Goal: Find specific page/section: Find specific page/section

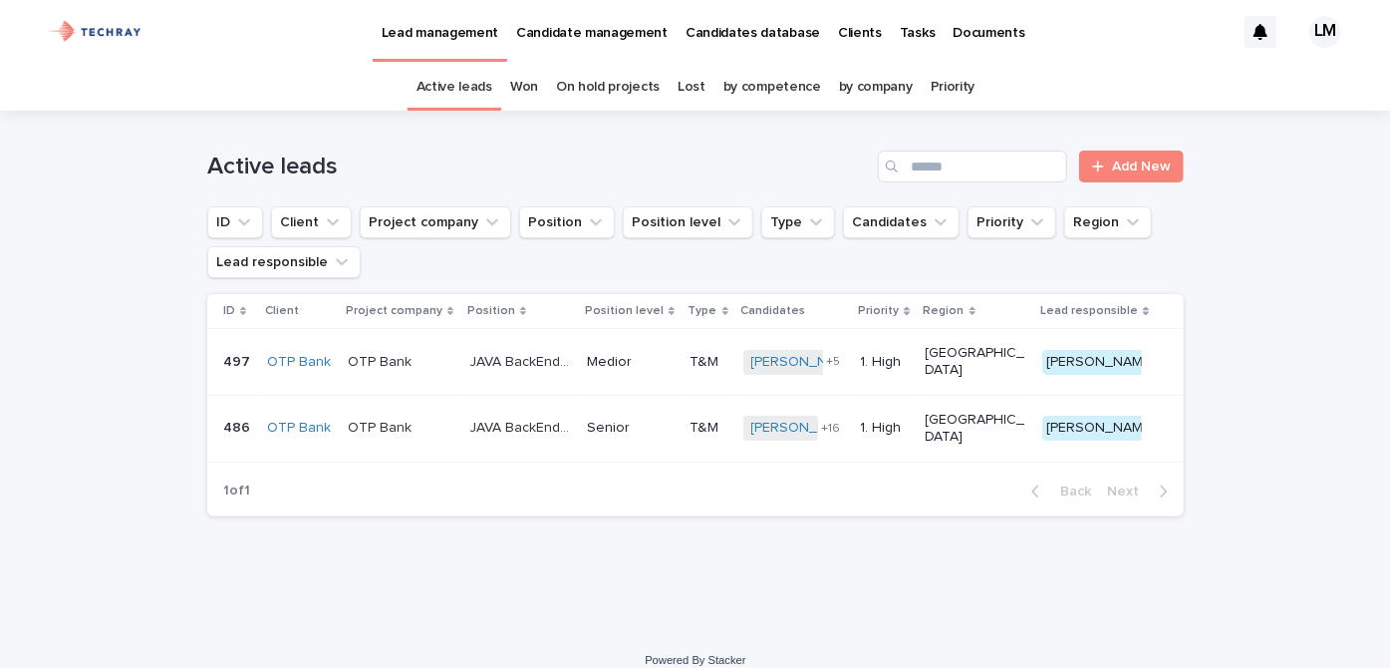
click at [739, 34] on p "Candidates database" at bounding box center [752, 21] width 135 height 42
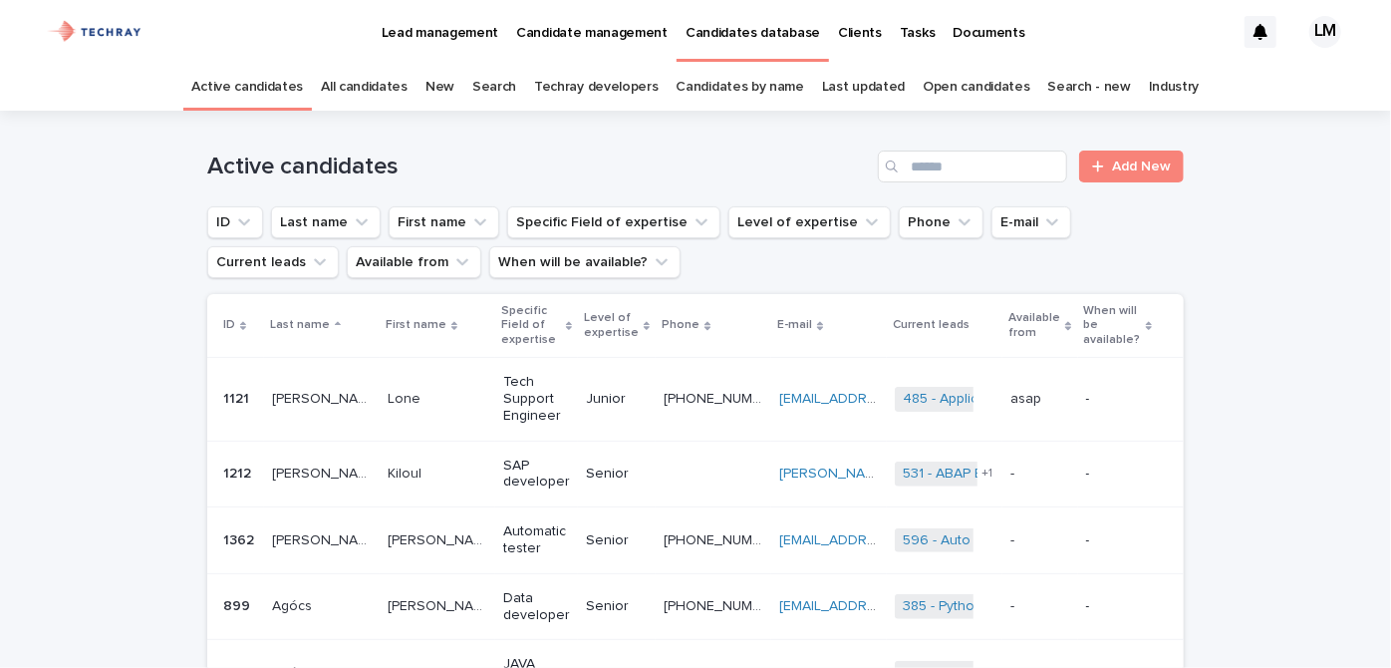
click at [454, 88] on link "New" at bounding box center [439, 87] width 29 height 47
